Goal: Task Accomplishment & Management: Use online tool/utility

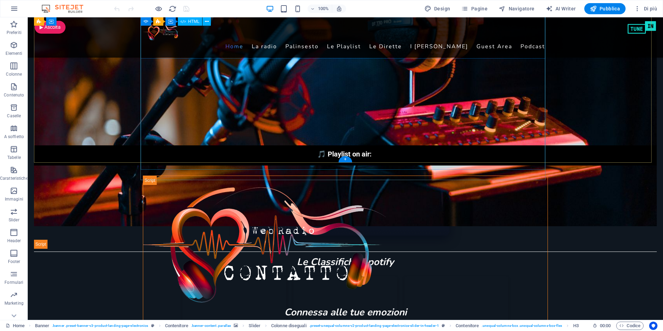
scroll to position [347, 0]
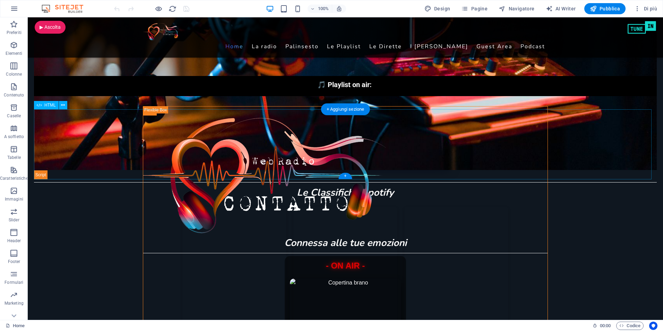
click at [350, 135] on div "In onda per voi [DATE] — Contatto Web Radio In onda per voi [DATE] — Contatto W…" at bounding box center [345, 144] width 623 height 70
click at [46, 105] on span "HTML" at bounding box center [49, 105] width 11 height 4
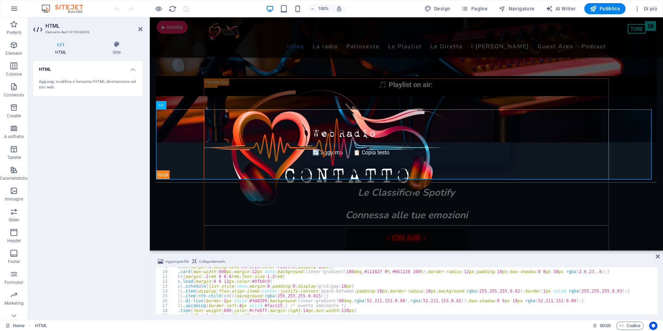
scroll to position [21, 0]
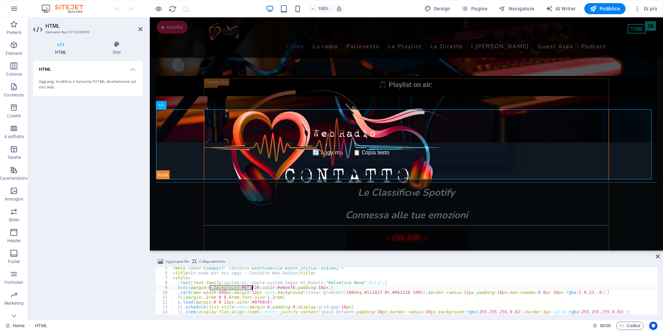
drag, startPoint x: 210, startPoint y: 288, endPoint x: 252, endPoint y: 288, distance: 42.3
click at [252, 288] on div "< meta name = "viewport" content = "width=device-width,initial-scale=1" > < tit…" at bounding box center [482, 293] width 622 height 55
type textarea "body{margin:0;background:#0f1720;color:#e6eef6;padding:18px;}"
click at [451, 89] on div "🎵 Playlist on air: 🎧 Deejay in diretta:" at bounding box center [406, 90] width 501 height 29
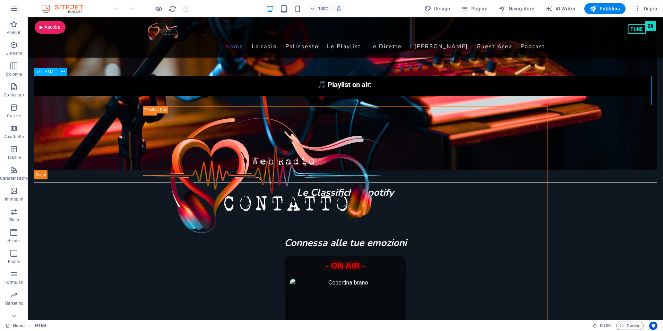
click at [46, 71] on span "HTML" at bounding box center [49, 72] width 11 height 4
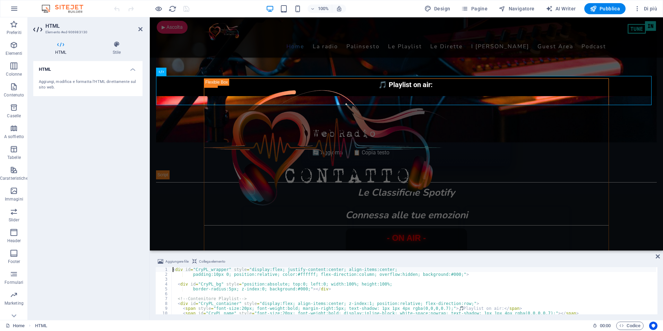
click at [441, 275] on div "< div id = "CryPL_wrapper" style = "display:flex; justify-content:center; align…" at bounding box center [413, 295] width 485 height 57
type textarea "padding:10px 0; position:relative; color:#ffffff; flex-direction:column; overfl…"
click at [524, 293] on div "< div id = "CryPL_wrapper" style = "display:flex; justify-content:center; align…" at bounding box center [413, 295] width 485 height 57
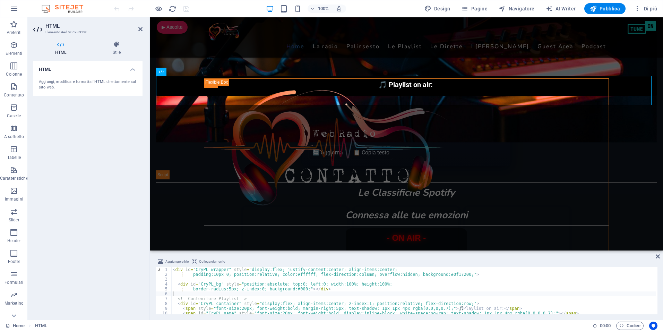
click at [115, 141] on div "HTML Aggiungi, modifica e formatta l'HTML direttamente sul sito web." at bounding box center [87, 187] width 109 height 253
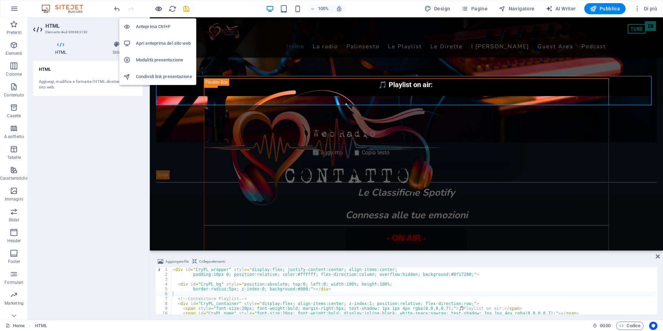
click at [157, 9] on icon "button" at bounding box center [159, 9] width 8 height 8
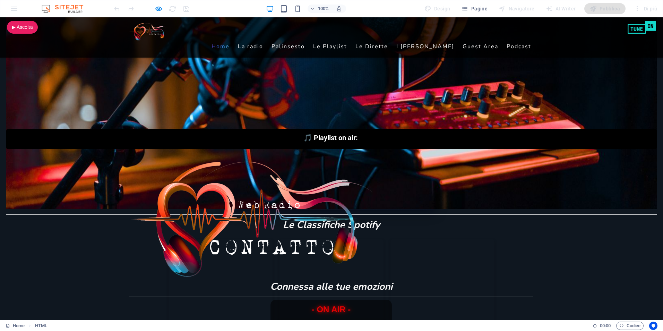
scroll to position [312, 0]
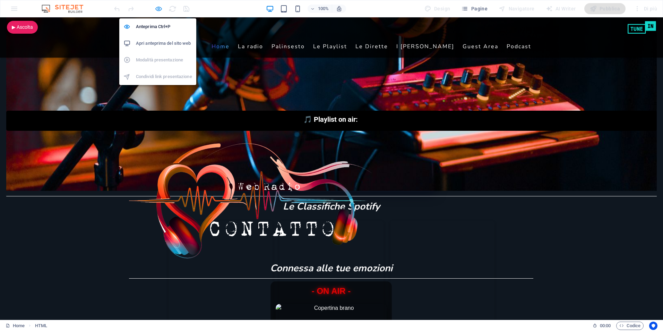
click at [158, 8] on icon "button" at bounding box center [159, 9] width 8 height 8
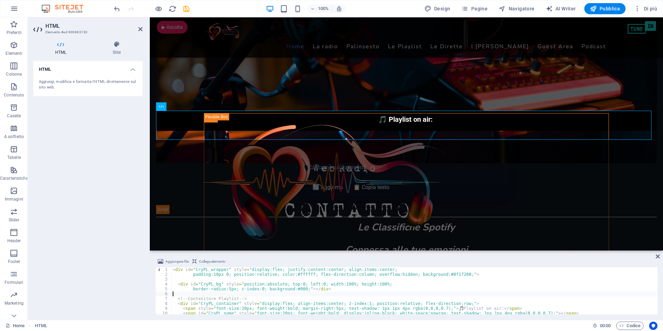
drag, startPoint x: 454, startPoint y: 275, endPoint x: 439, endPoint y: 299, distance: 28.4
click at [454, 275] on div "< div id = "CryPL_wrapper" style = "display:flex; justify-content:center; align…" at bounding box center [413, 295] width 485 height 57
click at [415, 309] on div "< div id = "CryPL_wrapper" style = "display:flex; justify-content:center; align…" at bounding box center [413, 295] width 485 height 57
type textarea "<span style="font-size:20px; font-weight:bold; margin-right:5px; text-shadow: 1…"
click at [187, 10] on icon "save" at bounding box center [186, 9] width 8 height 8
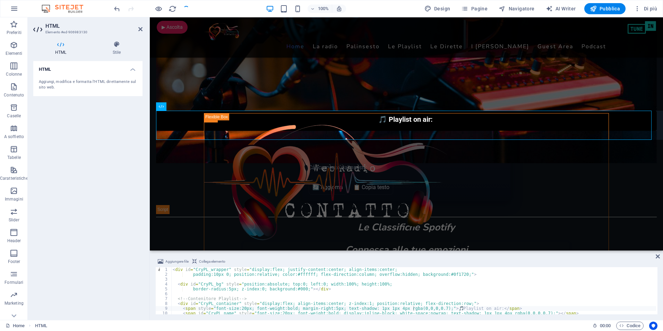
checkbox input "false"
click at [244, 153] on div "In onda per voi oggi — Contatto Web Radio In onda per voi oggi — Contatto Web R…" at bounding box center [406, 179] width 501 height 70
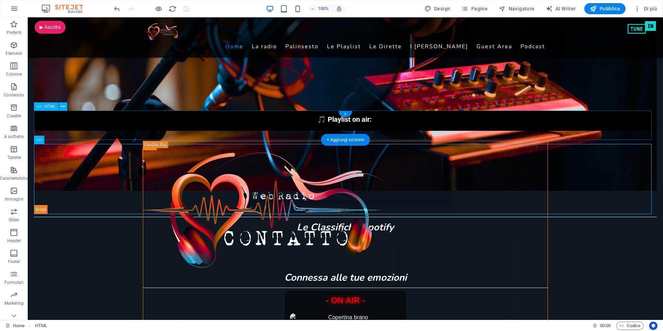
click at [53, 123] on div "🎵 Playlist on air: 🎧 Deejay in diretta:" at bounding box center [345, 125] width 623 height 29
click at [47, 106] on span "HTML" at bounding box center [49, 106] width 11 height 4
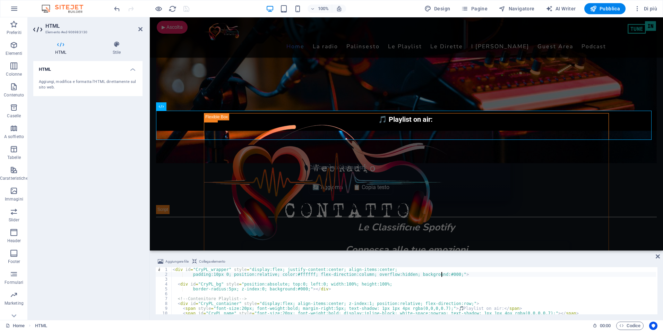
scroll to position [0, 0]
click at [196, 118] on div "🎵 Playlist on air: 🎧 Deejay in diretta:" at bounding box center [406, 125] width 501 height 29
click at [445, 275] on div "< div id = "CryPL_wrapper" style = "display:flex; justify-content:center; align…" at bounding box center [413, 295] width 485 height 57
drag, startPoint x: 440, startPoint y: 274, endPoint x: 453, endPoint y: 275, distance: 12.9
click at [453, 275] on div "< div id = "CryPL_wrapper" style = "display:flex; justify-content:center; align…" at bounding box center [413, 295] width 485 height 57
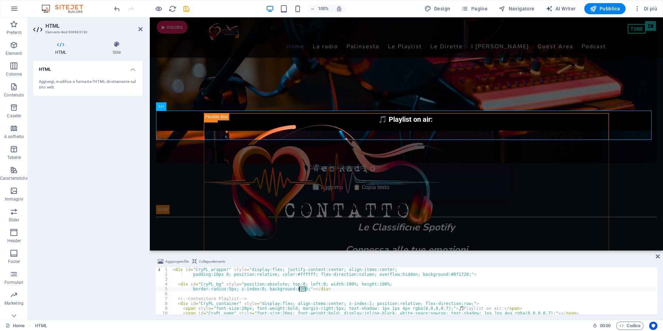
drag, startPoint x: 305, startPoint y: 289, endPoint x: 299, endPoint y: 290, distance: 5.9
click at [299, 290] on div "< div id = "CryPL_wrapper" style = "display:flex; justify-content:center; align…" at bounding box center [413, 295] width 485 height 57
paste textarea "f172"
type textarea "border-radius:5px; z-index:0; background:#0f1720;"></div>"
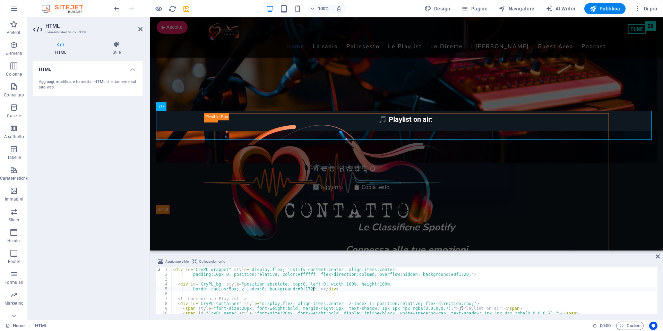
click at [373, 291] on div "< div id = "CryPL_wrapper" style = "display:flex; justify-content:center; align…" at bounding box center [413, 295] width 485 height 57
click at [491, 212] on div "In onda per voi oggi — Contatto Web Radio In onda per voi oggi — Contatto Web R…" at bounding box center [406, 179] width 501 height 70
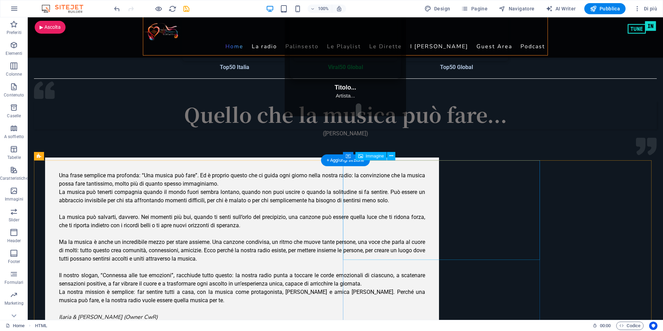
scroll to position [659, 0]
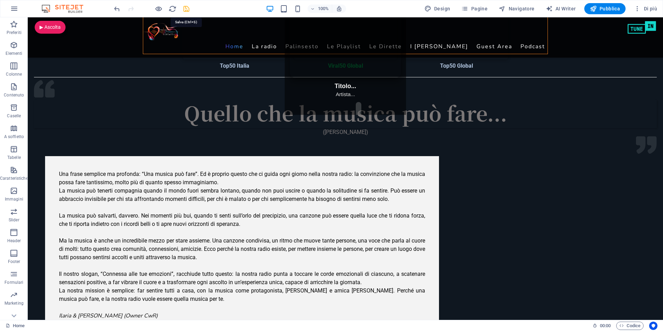
click at [185, 7] on icon "save" at bounding box center [186, 9] width 8 height 8
checkbox input "false"
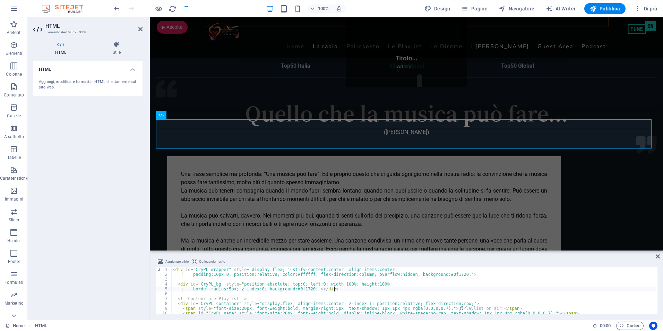
scroll to position [304, 0]
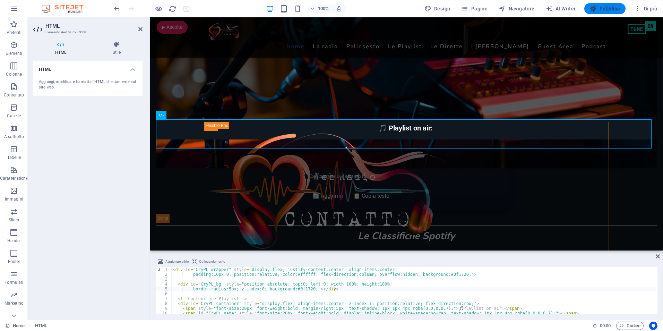
click at [591, 6] on icon "button" at bounding box center [593, 8] width 7 height 7
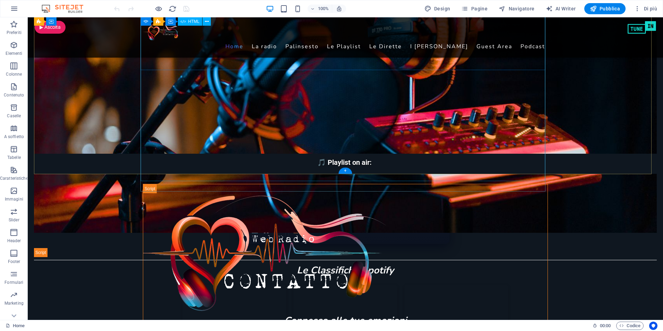
scroll to position [312, 0]
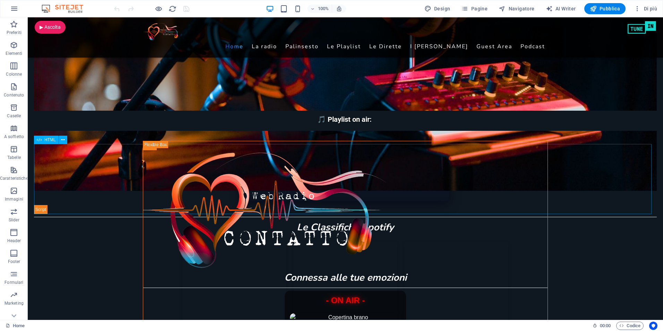
click at [43, 140] on div "HTML" at bounding box center [46, 140] width 25 height 8
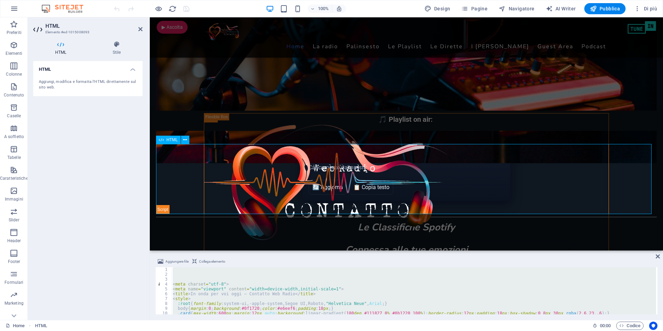
click at [170, 139] on span "HTML" at bounding box center [171, 140] width 11 height 4
click at [199, 288] on div "< meta charset = "utf-8" > < meta name = "viewport" content = "width=device-wid…" at bounding box center [413, 290] width 485 height 47
type textarea "<meta name="viewport" content="width=device-width,initial-scale=1">"
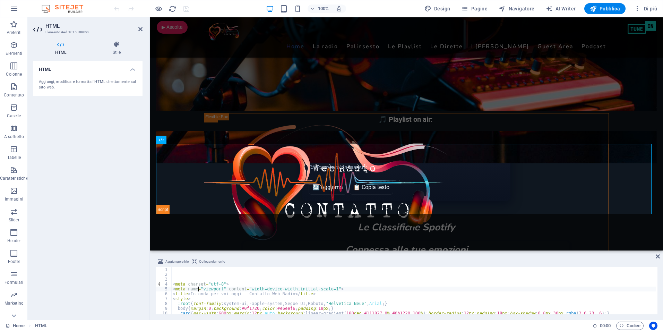
click at [187, 277] on div "< meta charset = "utf-8" > < meta name = "viewport" content = "width=device-wid…" at bounding box center [482, 294] width 622 height 55
drag, startPoint x: 141, startPoint y: 27, endPoint x: 110, endPoint y: 11, distance: 35.2
click at [141, 27] on icon at bounding box center [140, 29] width 4 height 6
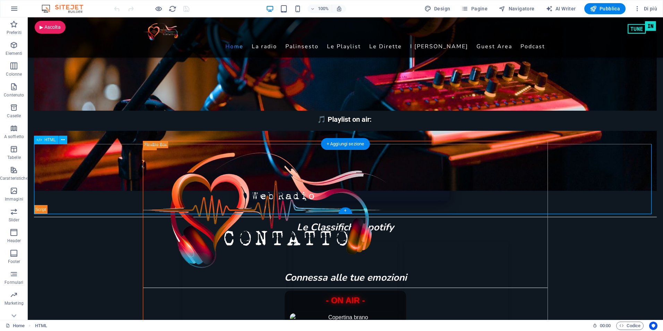
click at [149, 175] on div "In onda per voi [DATE] — Contatto Web Radio In onda per voi [DATE] — Contatto W…" at bounding box center [345, 179] width 623 height 70
click at [49, 138] on span "HTML" at bounding box center [49, 140] width 11 height 4
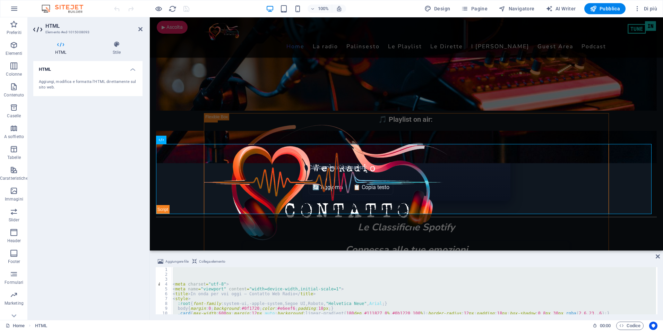
click at [93, 210] on div "HTML Aggiungi, modifica e formatta l'HTML direttamente sul sito web." at bounding box center [87, 187] width 109 height 253
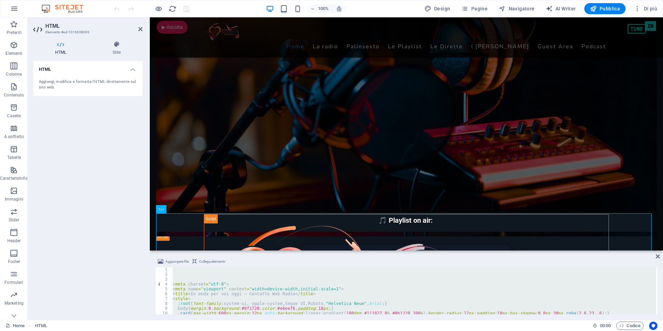
scroll to position [243, 0]
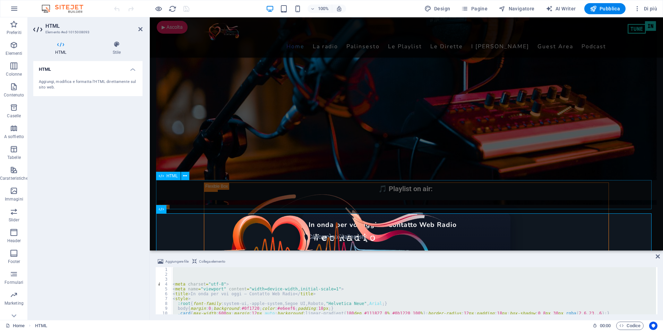
drag, startPoint x: 174, startPoint y: 188, endPoint x: 297, endPoint y: 188, distance: 122.8
click at [297, 188] on div "🎵 Playlist on air: 🎧 Deejay in diretta:" at bounding box center [406, 194] width 501 height 29
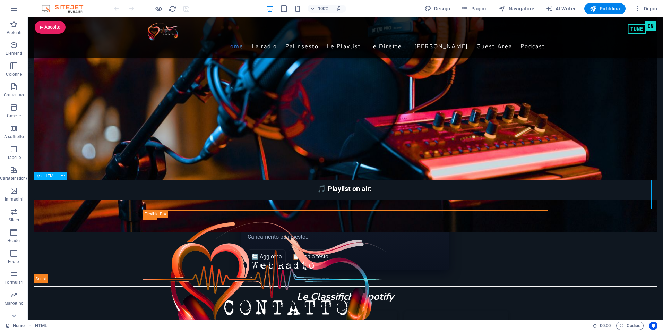
click at [45, 175] on span "HTML" at bounding box center [49, 176] width 11 height 4
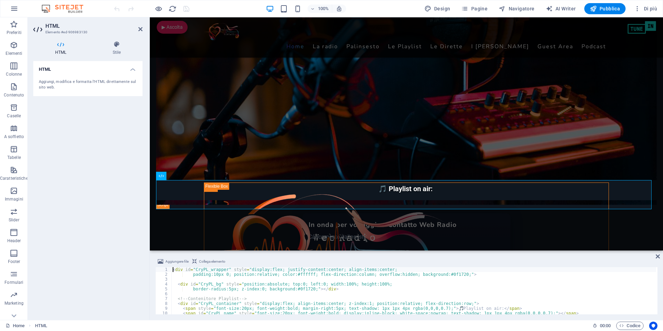
type textarea "</script>"
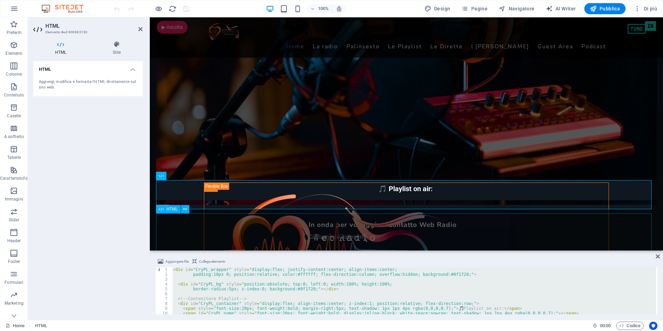
click at [271, 220] on div "In onda per voi oggi — Contatto Web Radio In onda per voi oggi — Contatto Web R…" at bounding box center [406, 248] width 501 height 70
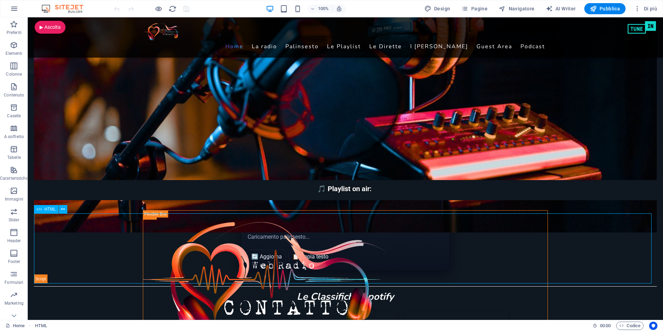
click at [48, 210] on span "HTML" at bounding box center [49, 209] width 11 height 4
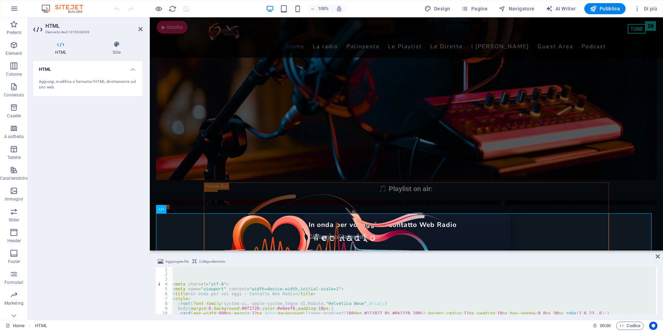
click at [189, 279] on div "< meta charset = "utf-8" > < meta name = "viewport" content = "width=device-wid…" at bounding box center [413, 290] width 485 height 47
click at [468, 6] on icon "button" at bounding box center [464, 8] width 7 height 7
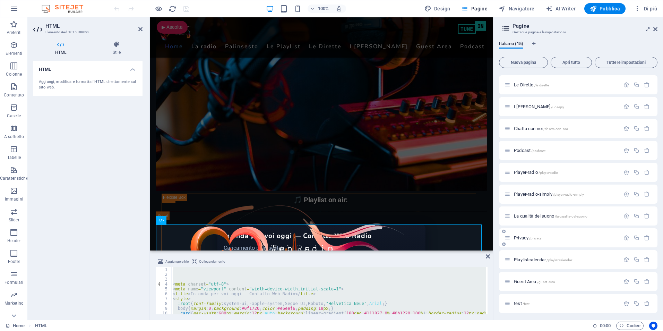
scroll to position [87, 0]
click at [516, 302] on span "test /test" at bounding box center [522, 301] width 16 height 5
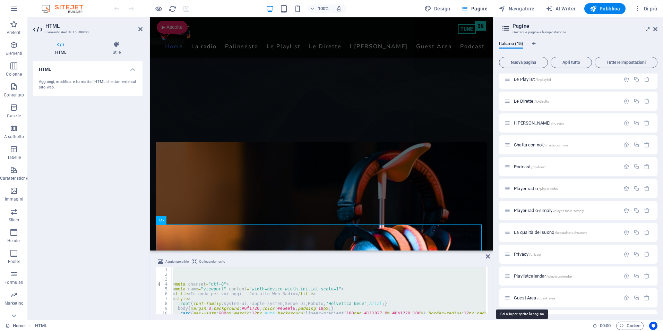
click at [516, 302] on div "Home / La radio /la-radio Palinsesto /palinsesto Le Playlist /le-playlist Le Di…" at bounding box center [578, 166] width 159 height 325
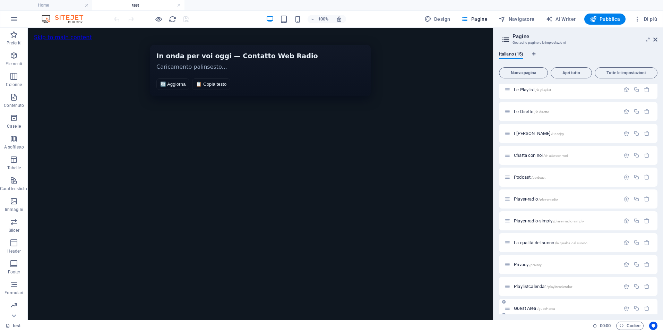
scroll to position [0, 0]
click at [46, 35] on span "HTML" at bounding box center [49, 34] width 11 height 4
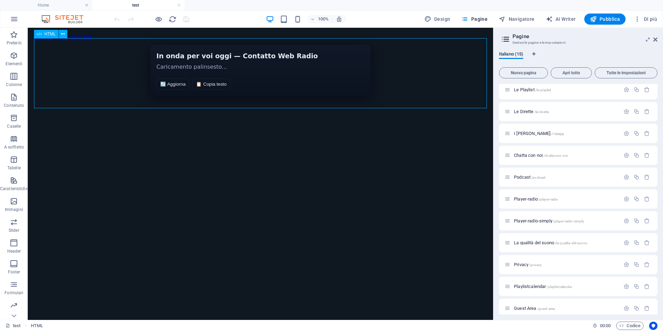
click at [46, 35] on span "HTML" at bounding box center [49, 34] width 11 height 4
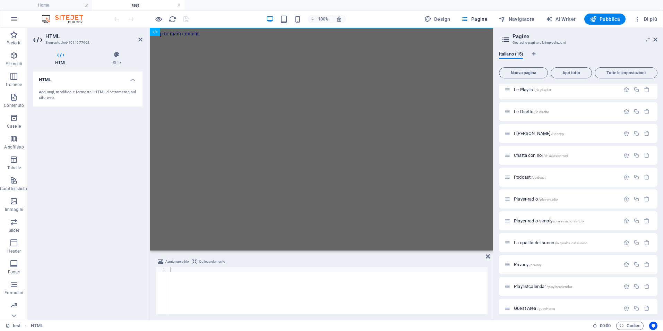
scroll to position [1084, 0]
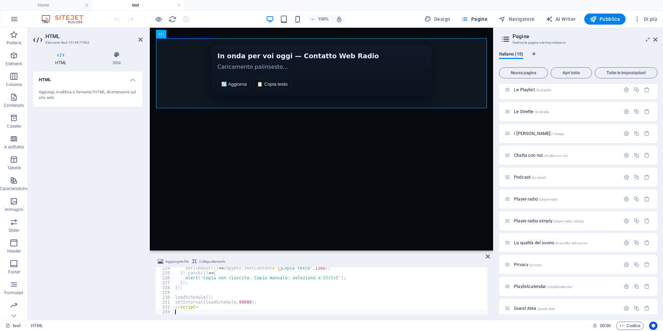
click at [86, 135] on div "HTML Aggiungi, modifica e formatta l'HTML direttamente sul sito web." at bounding box center [87, 192] width 109 height 243
click at [188, 18] on icon "save" at bounding box center [186, 19] width 8 height 8
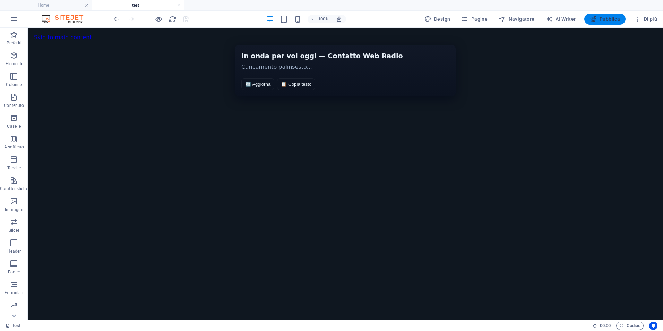
click at [609, 16] on span "Pubblica" at bounding box center [605, 19] width 31 height 7
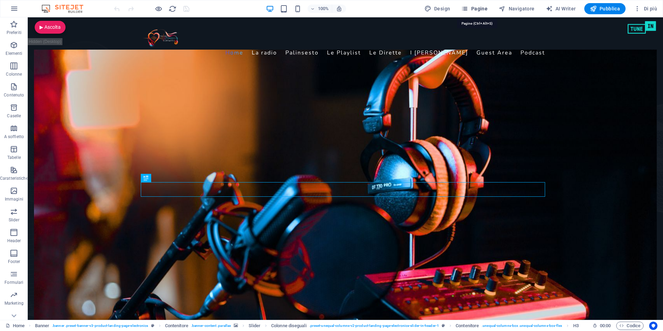
drag, startPoint x: 483, startPoint y: 8, endPoint x: 459, endPoint y: 10, distance: 24.0
click at [483, 8] on span "Pagine" at bounding box center [474, 8] width 26 height 7
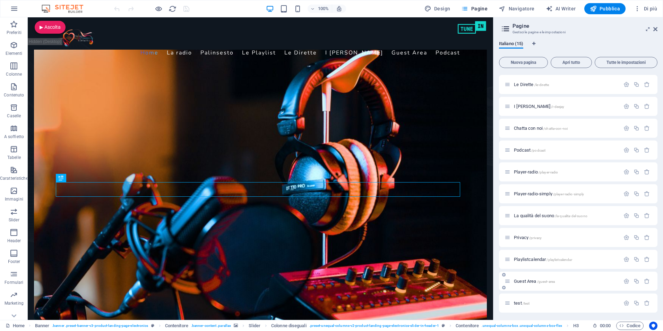
scroll to position [87, 0]
click at [518, 302] on span "test /test" at bounding box center [522, 301] width 16 height 5
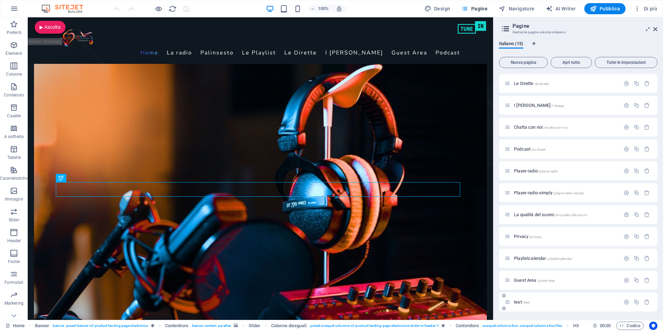
scroll to position [69, 0]
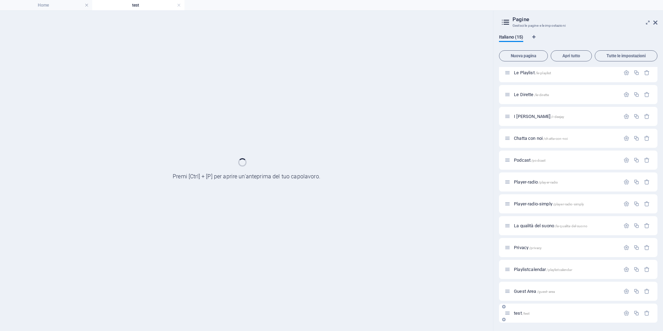
click at [518, 302] on div "Home / La radio /la-radio Palinsesto /palinsesto Le Playlist /le-playlist Le Di…" at bounding box center [578, 160] width 159 height 325
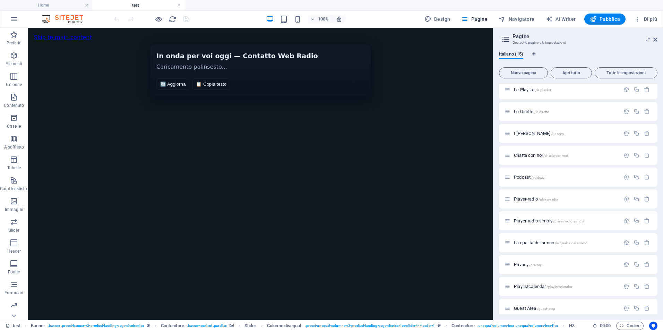
scroll to position [0, 0]
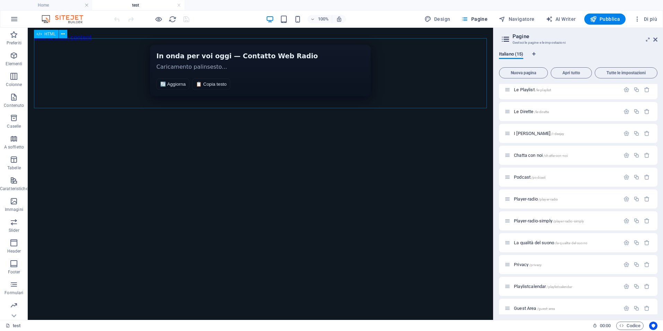
click at [46, 34] on span "HTML" at bounding box center [49, 34] width 11 height 4
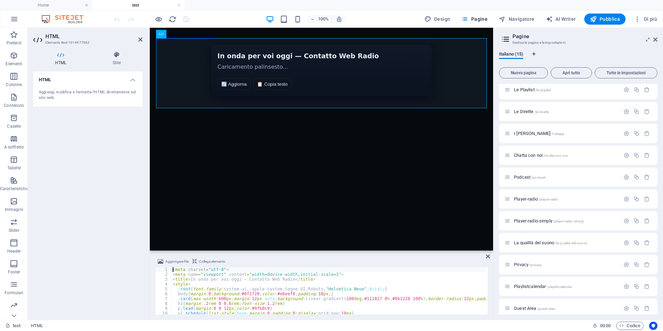
type textarea "</script>"
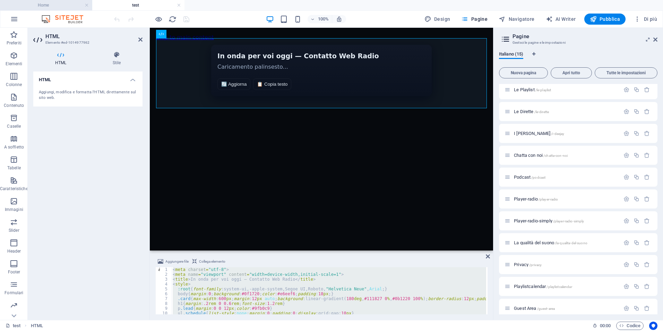
click at [49, 4] on h4 "Home" at bounding box center [46, 5] width 92 height 8
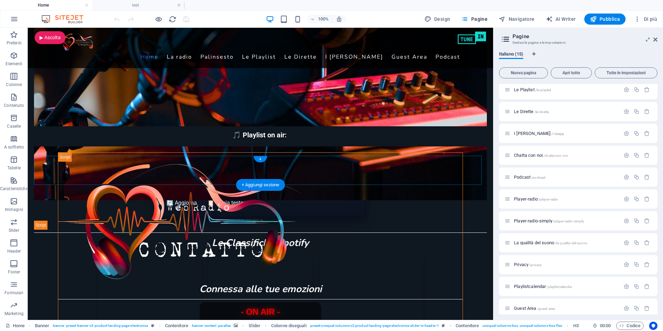
scroll to position [347, 0]
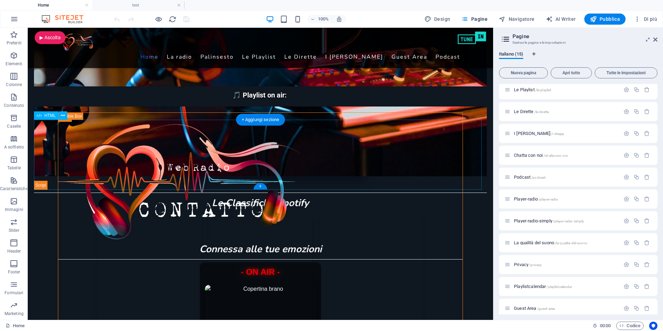
click at [178, 147] on div "In onda per voi oggi — Contatto Web Radio In onda per voi oggi — Contatto Web R…" at bounding box center [260, 155] width 453 height 70
click at [44, 116] on div "HTML" at bounding box center [46, 115] width 25 height 8
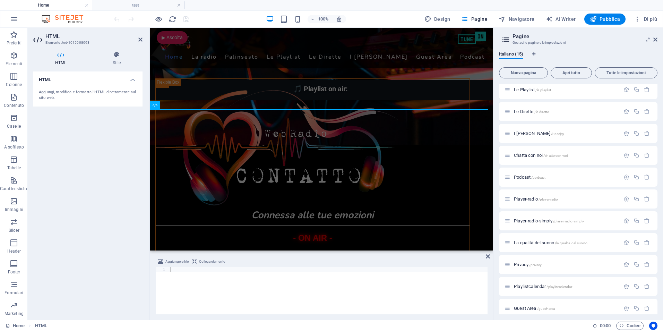
scroll to position [1084, 0]
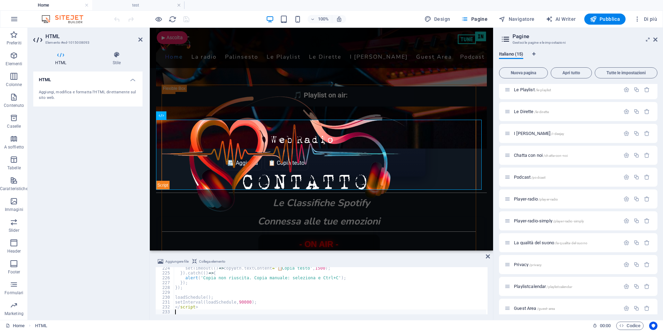
click at [86, 131] on div "HTML Aggiungi, modifica e formatta l'HTML direttamente sul sito web." at bounding box center [87, 192] width 109 height 243
click at [186, 19] on icon "save" at bounding box center [186, 19] width 8 height 8
checkbox input "false"
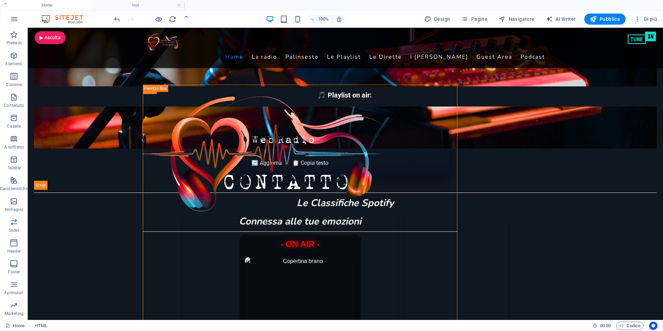
scroll to position [347, 0]
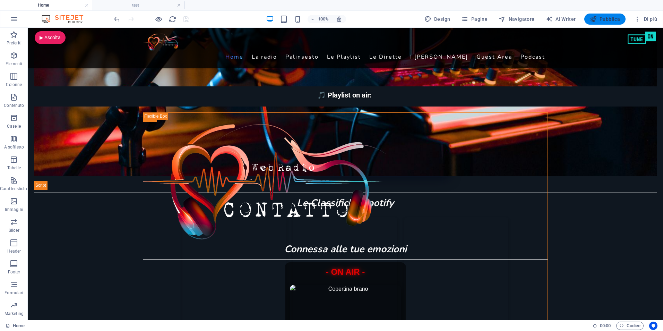
drag, startPoint x: 607, startPoint y: 16, endPoint x: 602, endPoint y: 17, distance: 5.0
click at [606, 16] on span "Pubblica" at bounding box center [605, 19] width 31 height 7
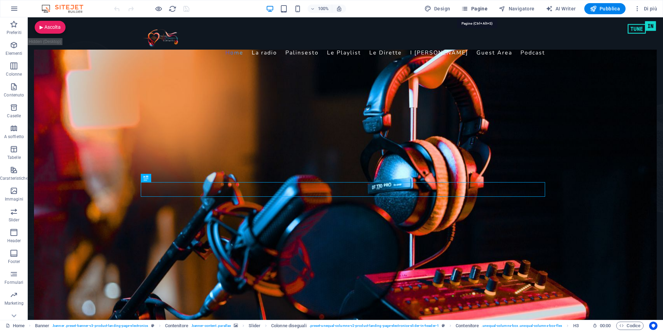
click at [474, 6] on span "Pagine" at bounding box center [474, 8] width 26 height 7
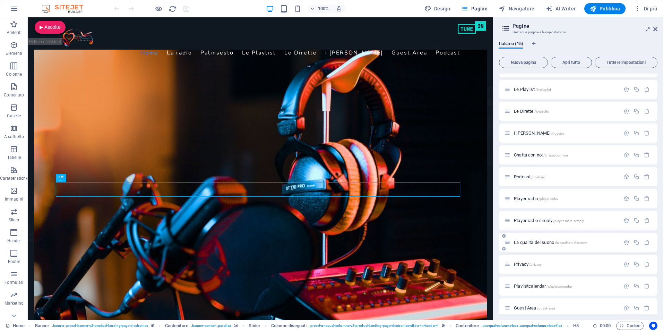
scroll to position [87, 0]
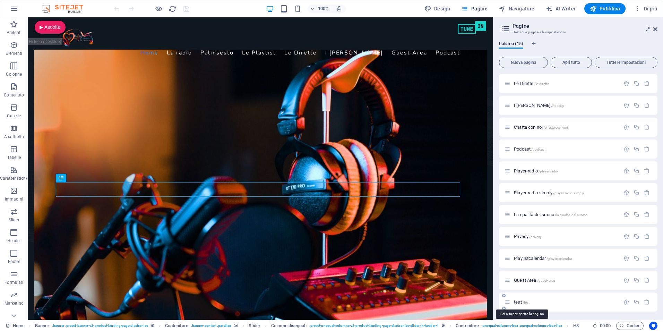
click at [516, 302] on span "test /test" at bounding box center [522, 301] width 16 height 5
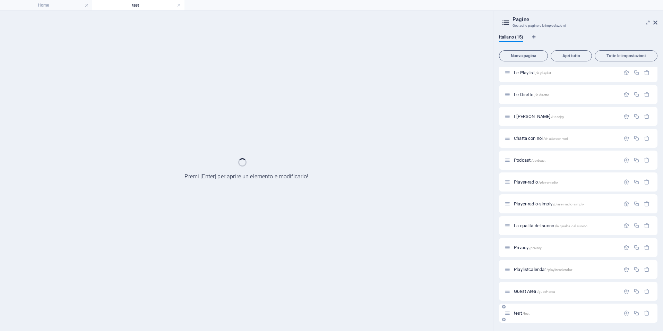
scroll to position [69, 0]
click at [516, 302] on div "Home / La radio /la-radio Palinsesto /palinsesto Le Playlist /le-playlist Le Di…" at bounding box center [578, 160] width 159 height 325
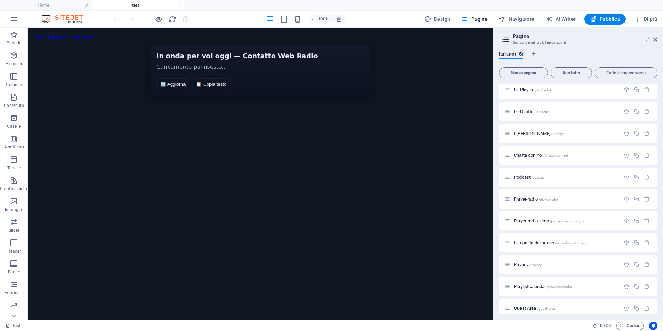
scroll to position [0, 0]
click at [46, 32] on span "HTML" at bounding box center [49, 34] width 11 height 4
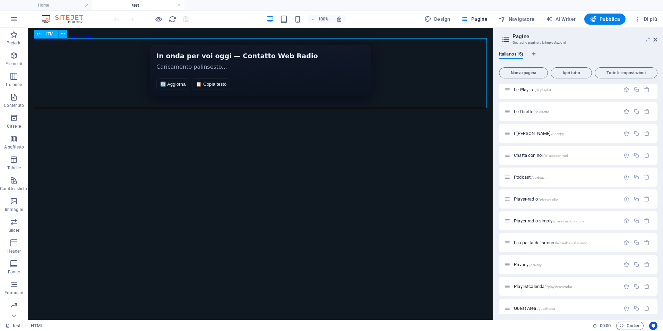
click at [46, 32] on span "HTML" at bounding box center [49, 34] width 11 height 4
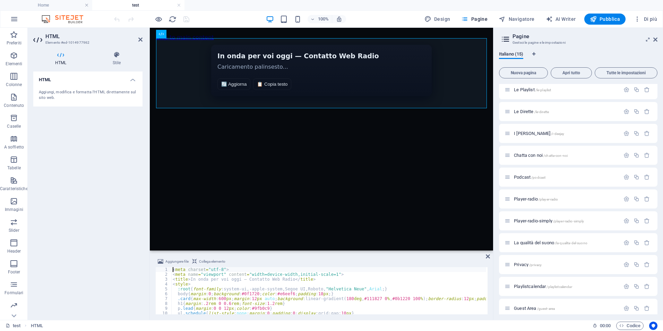
type textarea "</script>"
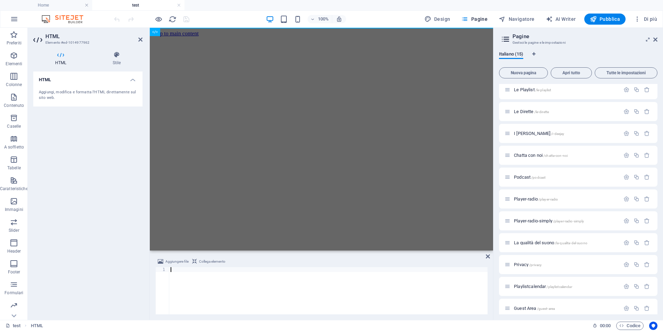
scroll to position [1594, 0]
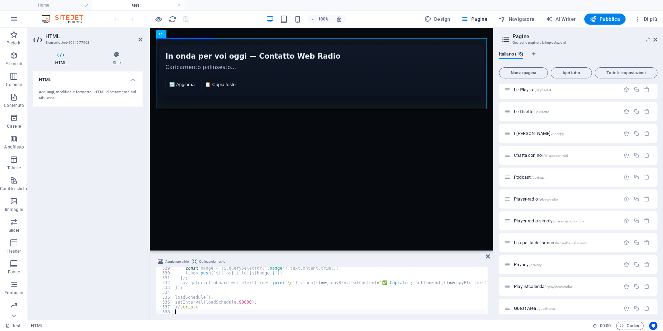
drag, startPoint x: 93, startPoint y: 158, endPoint x: 99, endPoint y: 154, distance: 7.7
click at [93, 158] on div "HTML Aggiungi, modifica e formatta l'HTML direttamente sul sito web." at bounding box center [87, 192] width 109 height 243
click at [186, 20] on icon "save" at bounding box center [186, 19] width 8 height 8
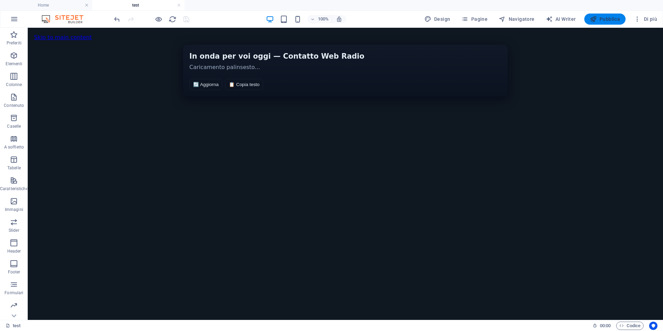
click at [601, 20] on span "Pubblica" at bounding box center [605, 19] width 31 height 7
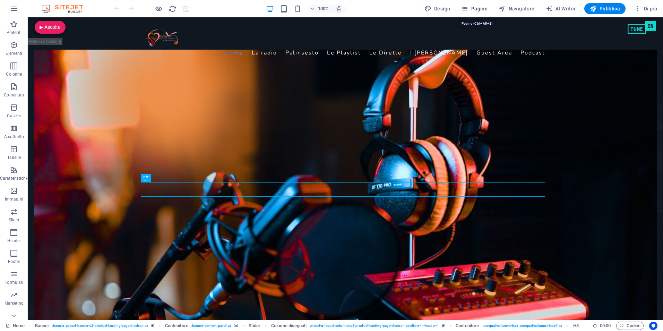
click at [476, 7] on span "Pagine" at bounding box center [474, 8] width 26 height 7
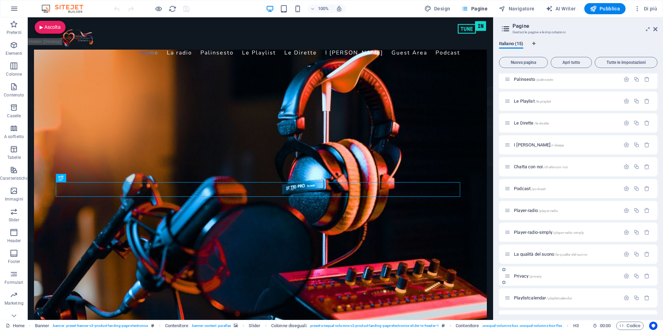
scroll to position [87, 0]
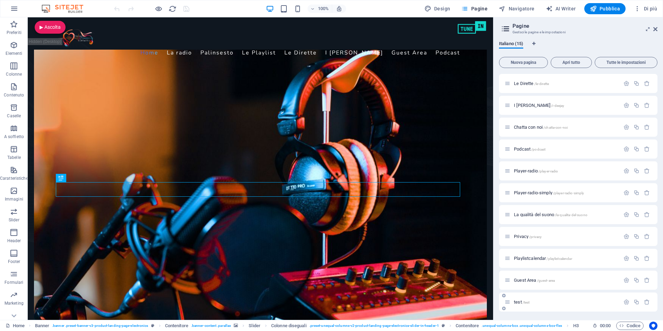
click at [513, 302] on div "test /test" at bounding box center [566, 302] width 108 height 5
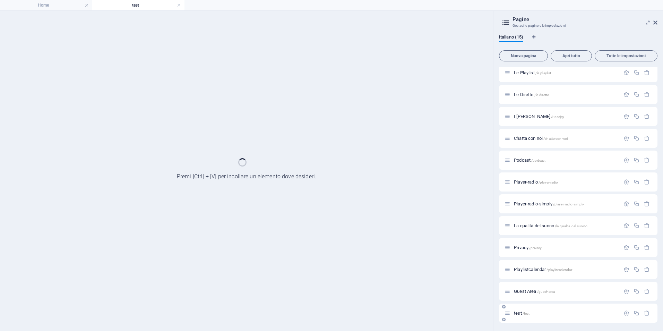
scroll to position [69, 0]
click at [513, 302] on div "Home / La radio /la-radio Palinsesto /palinsesto Le Playlist /le-playlist Le Di…" at bounding box center [578, 160] width 159 height 325
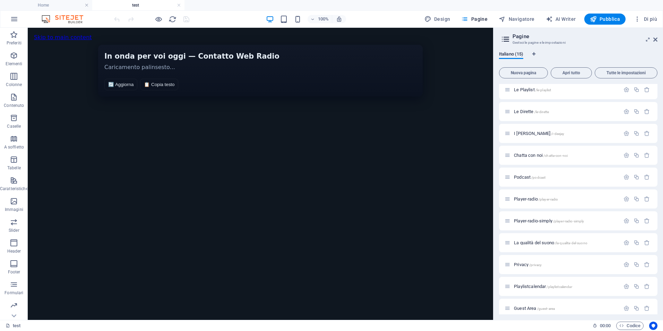
scroll to position [0, 0]
click at [47, 33] on span "HTML" at bounding box center [49, 34] width 11 height 4
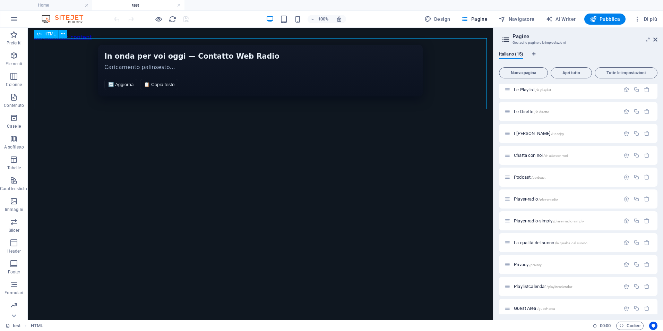
click at [47, 33] on span "HTML" at bounding box center [49, 34] width 11 height 4
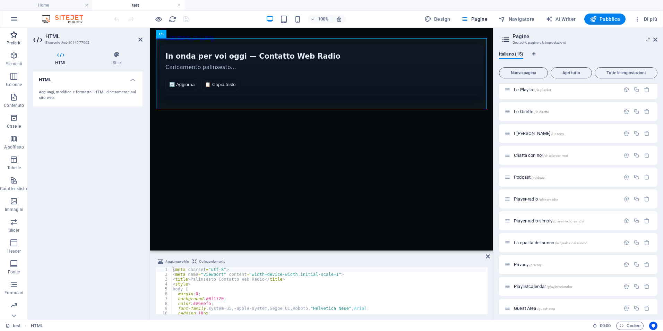
type textarea "</script>"
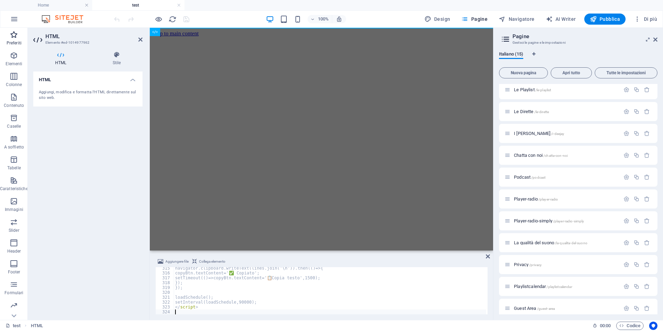
scroll to position [1526, 0]
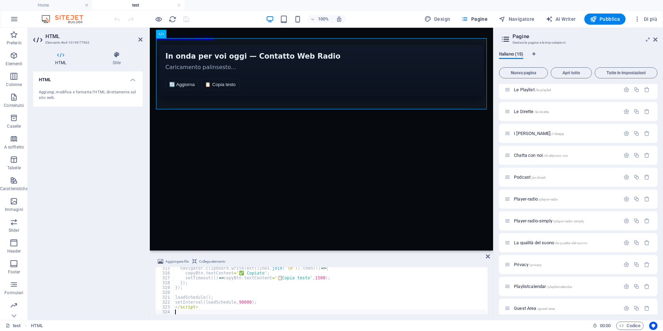
click at [110, 137] on div "HTML Aggiungi, modifica e formatta l'HTML direttamente sul sito web." at bounding box center [87, 192] width 109 height 243
click at [185, 19] on icon "save" at bounding box center [186, 19] width 8 height 8
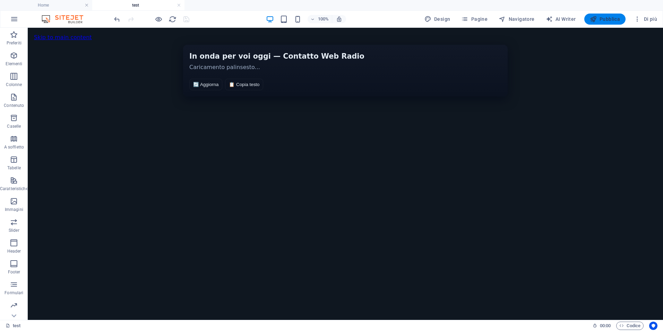
click at [599, 18] on span "Pubblica" at bounding box center [605, 19] width 31 height 7
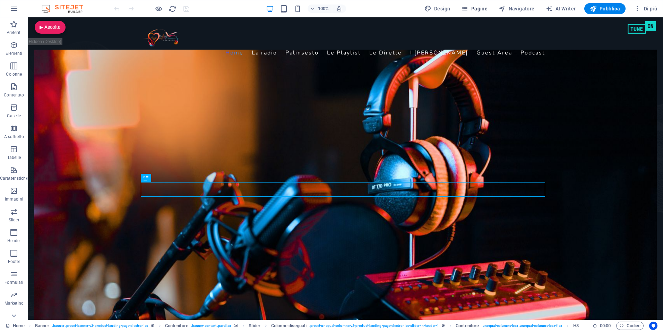
click at [473, 8] on span "Pagine" at bounding box center [474, 8] width 26 height 7
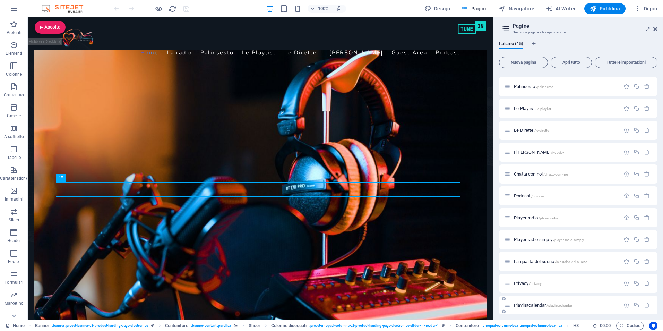
scroll to position [87, 0]
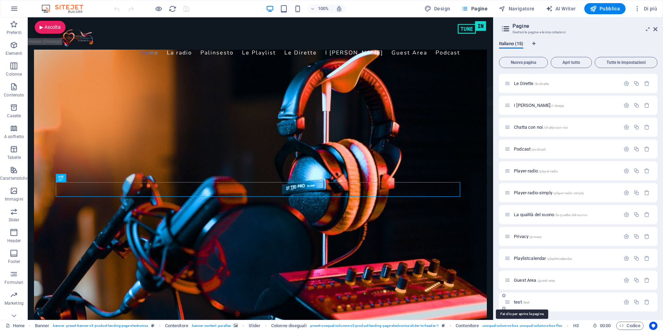
click at [518, 302] on span "test /test" at bounding box center [522, 301] width 16 height 5
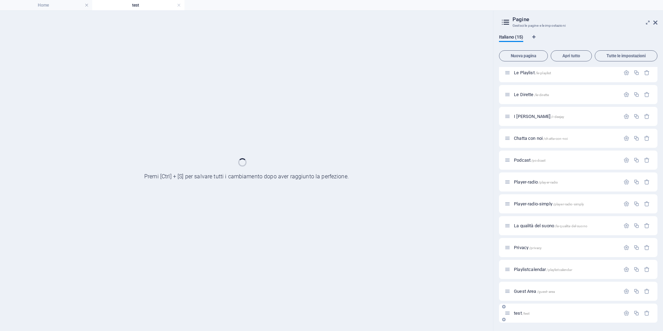
scroll to position [69, 0]
click at [518, 302] on div "Home / La radio /la-radio Palinsesto /palinsesto Le Playlist /le-playlist Le Di…" at bounding box center [578, 160] width 159 height 325
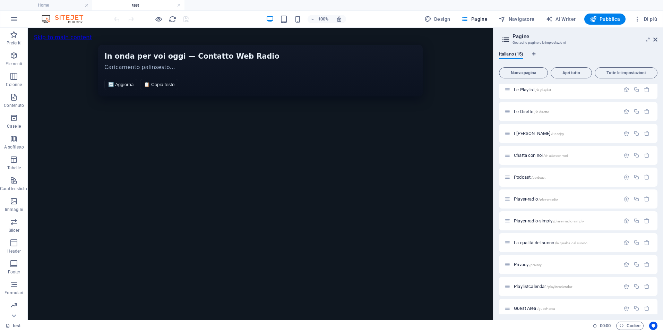
scroll to position [0, 0]
click at [48, 33] on span "HTML" at bounding box center [49, 34] width 11 height 4
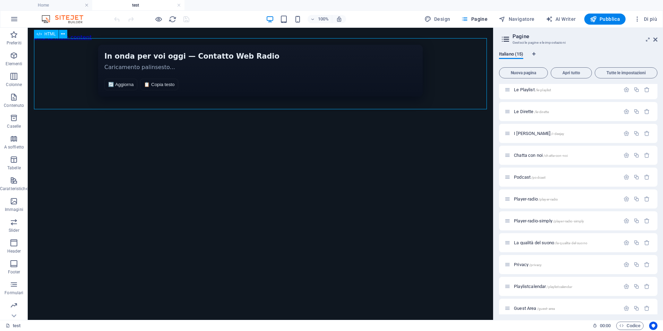
click at [48, 33] on span "HTML" at bounding box center [49, 34] width 11 height 4
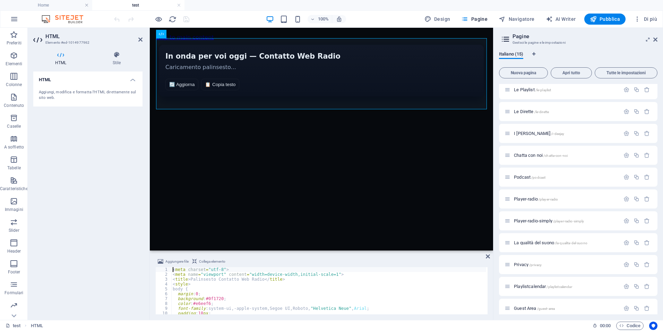
type textarea "</script>"
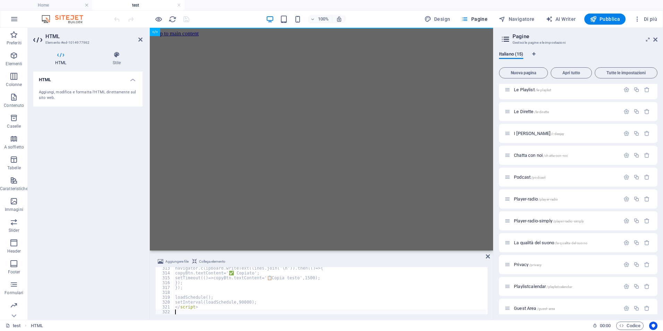
scroll to position [1517, 0]
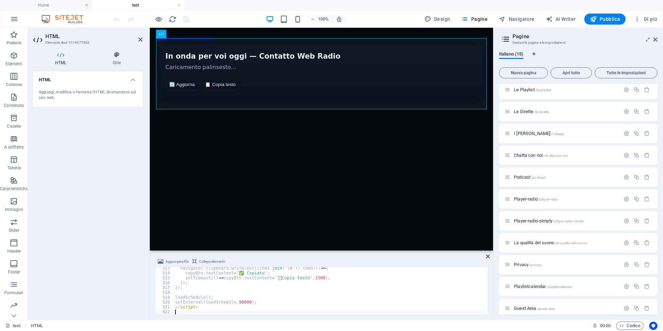
click at [93, 136] on div "HTML Aggiungi, modifica e formatta l'HTML direttamente sul sito web." at bounding box center [87, 192] width 109 height 243
click at [186, 19] on icon "save" at bounding box center [186, 19] width 8 height 8
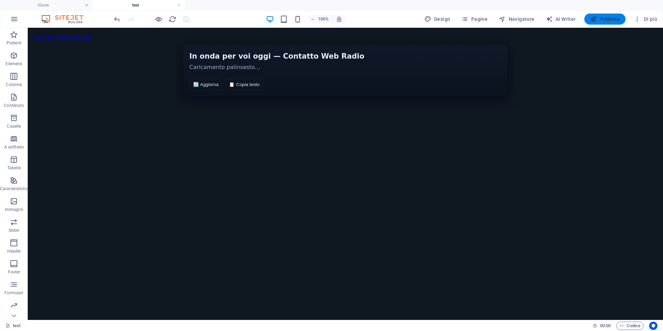
drag, startPoint x: 600, startPoint y: 17, endPoint x: 588, endPoint y: 21, distance: 13.3
click at [600, 17] on span "Pubblica" at bounding box center [605, 19] width 31 height 7
